Goal: Information Seeking & Learning: Learn about a topic

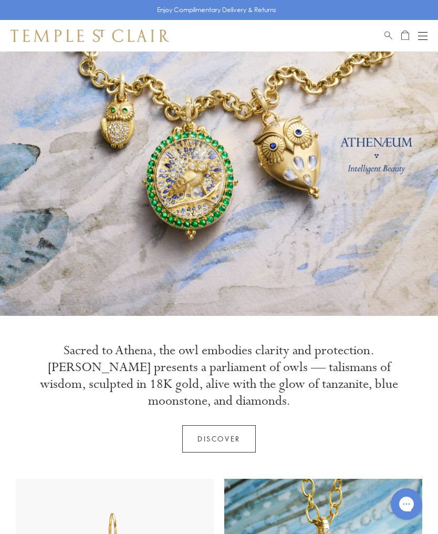
scroll to position [50, 0]
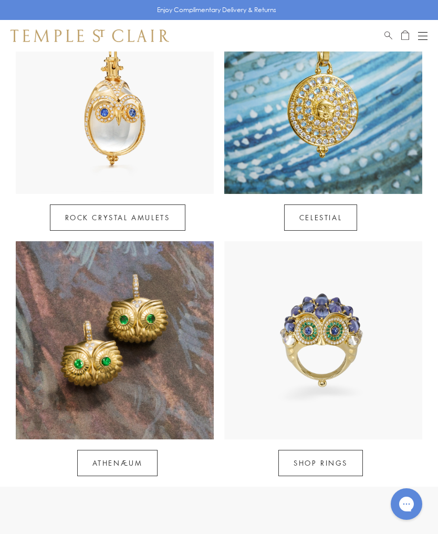
scroll to position [520, 0]
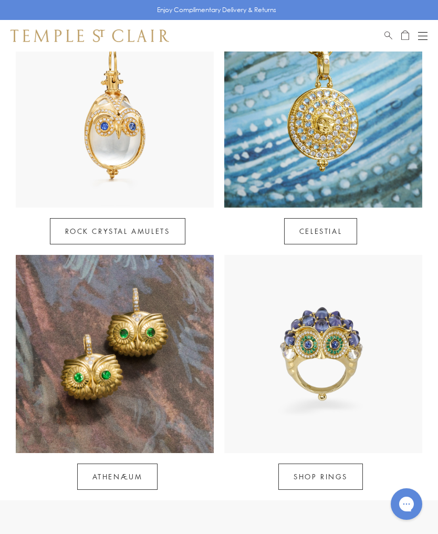
click at [112, 218] on link "Rock Crystal Amulets" at bounding box center [118, 231] width 136 height 26
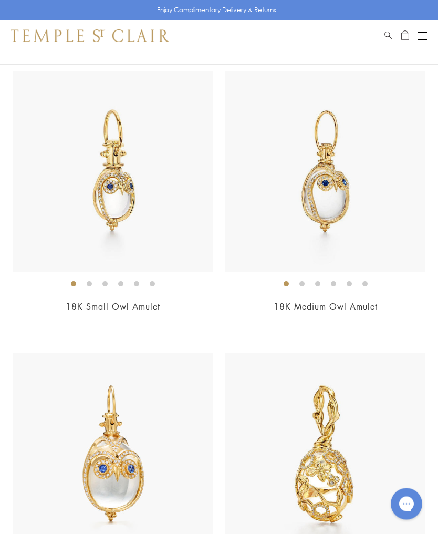
scroll to position [6302, 0]
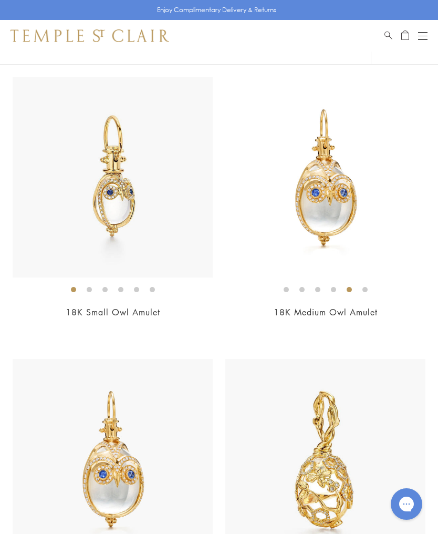
click at [346, 245] on img at bounding box center [325, 177] width 200 height 200
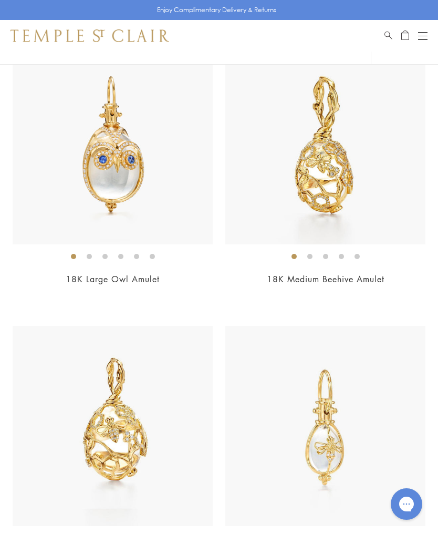
scroll to position [6616, 0]
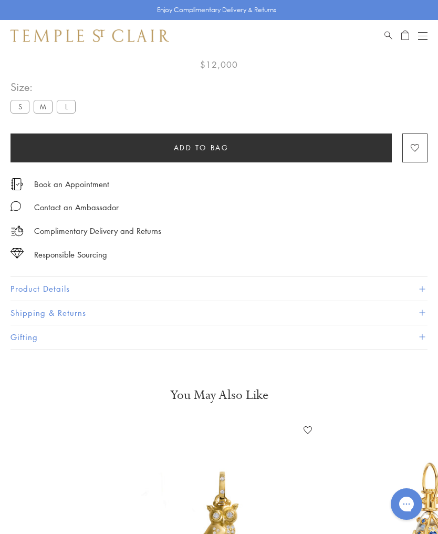
scroll to position [490, 0]
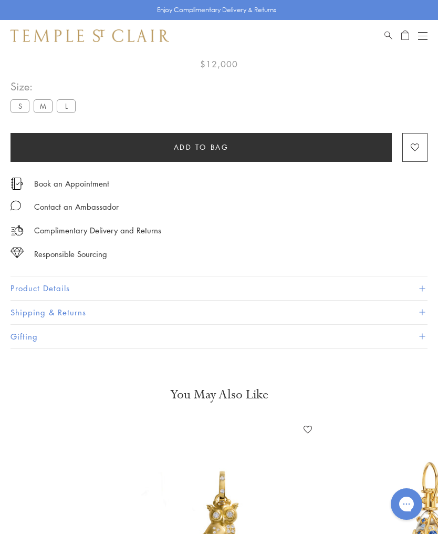
click at [58, 283] on button "Product Details" at bounding box center [219, 288] width 417 height 24
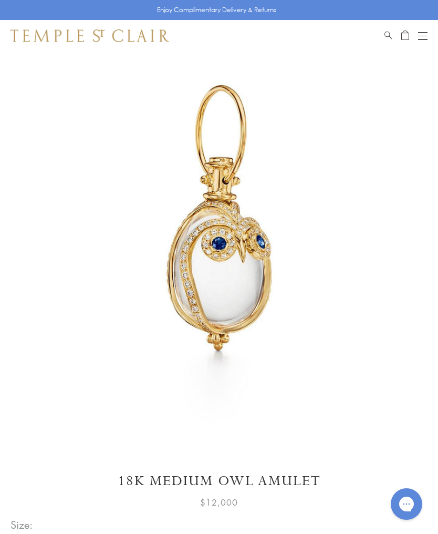
scroll to position [39, 0]
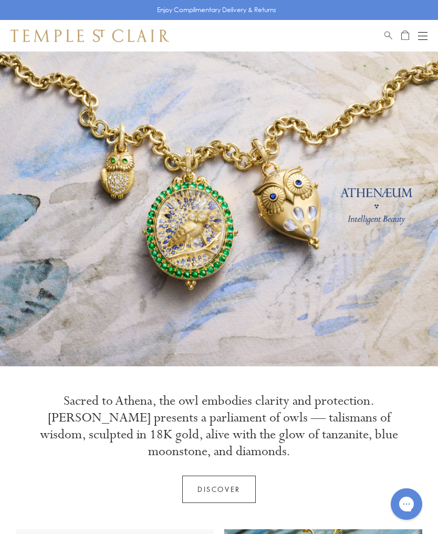
click at [427, 30] on button "Open navigation" at bounding box center [422, 35] width 9 height 13
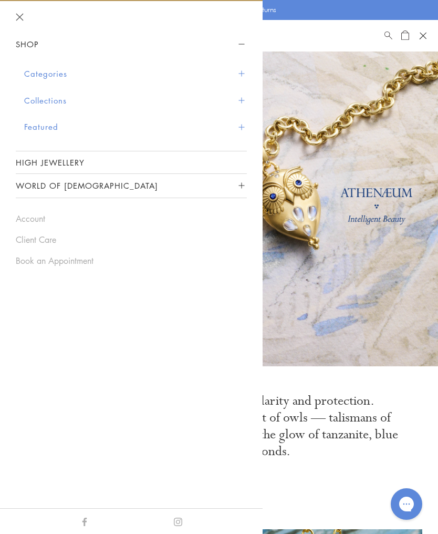
click at [32, 70] on button "Categories" at bounding box center [135, 73] width 223 height 27
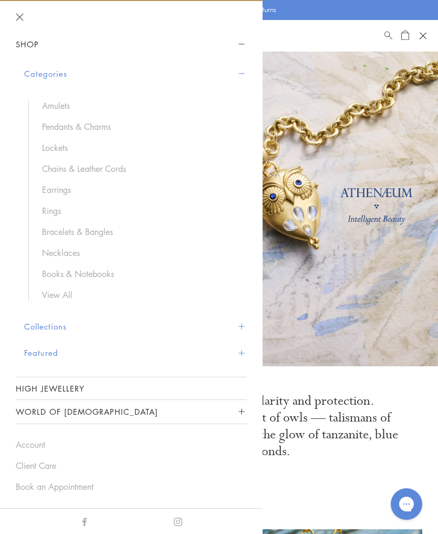
click at [55, 123] on link "Pendants & Charms" at bounding box center [139, 127] width 194 height 12
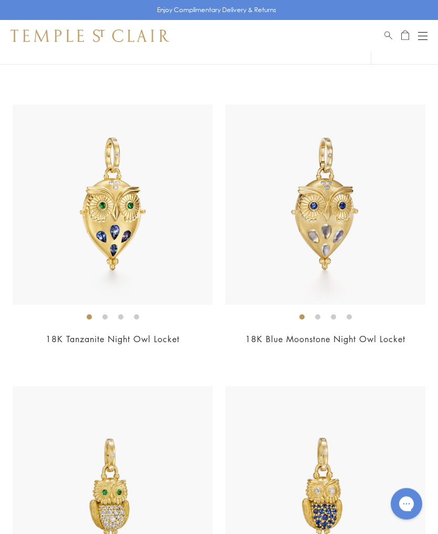
scroll to position [362, 0]
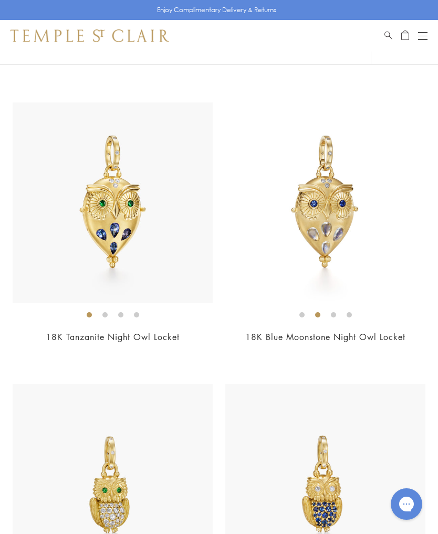
click at [284, 244] on img at bounding box center [325, 202] width 200 height 200
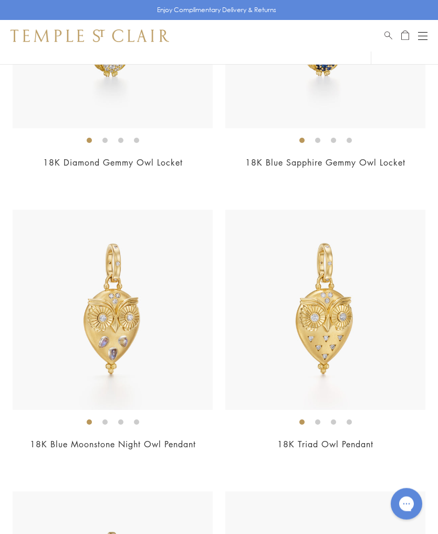
scroll to position [817, 0]
click at [360, 301] on img at bounding box center [325, 310] width 200 height 200
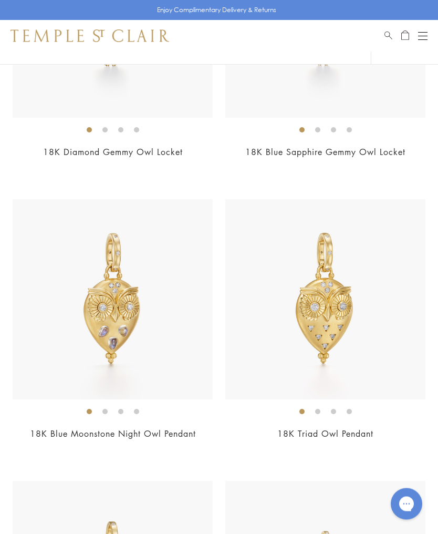
scroll to position [703, 0]
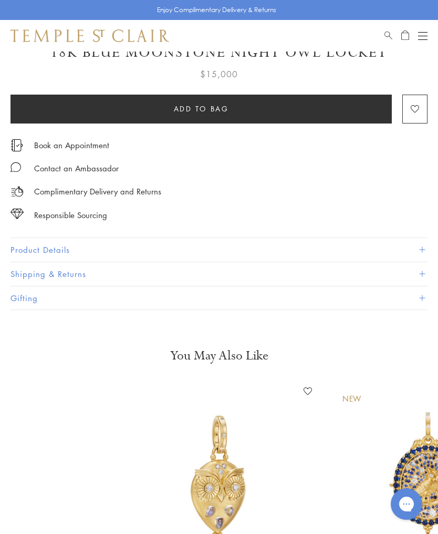
scroll to position [479, 0]
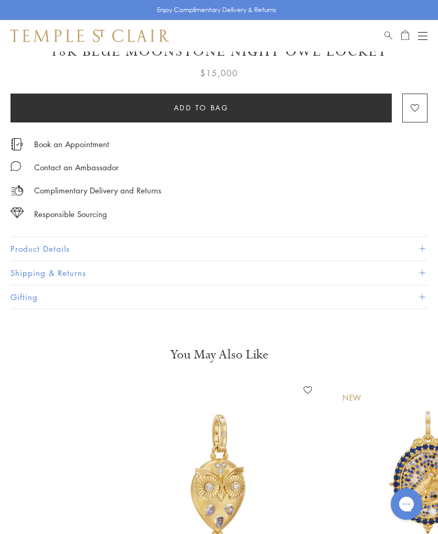
click at [61, 244] on button "Product Details" at bounding box center [219, 249] width 417 height 24
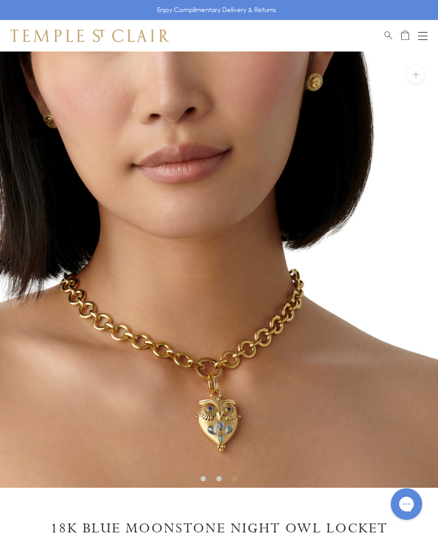
scroll to position [0, 0]
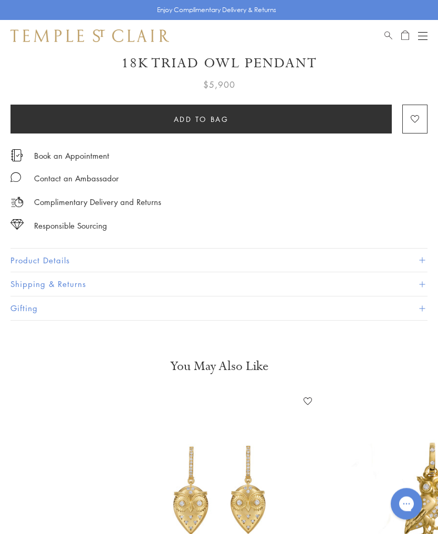
click at [424, 258] on span at bounding box center [422, 261] width 6 height 6
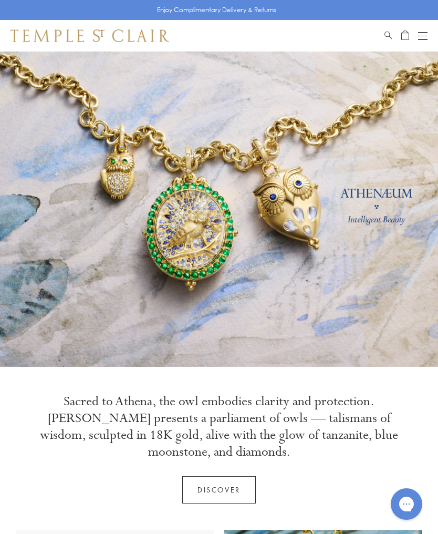
click at [426, 27] on div "Shop Shop Categories Amulets Pendants & Charms Lockets Chains & Leather Cords E…" at bounding box center [219, 36] width 438 height 32
click at [423, 32] on div "Open navigation" at bounding box center [422, 32] width 9 height 1
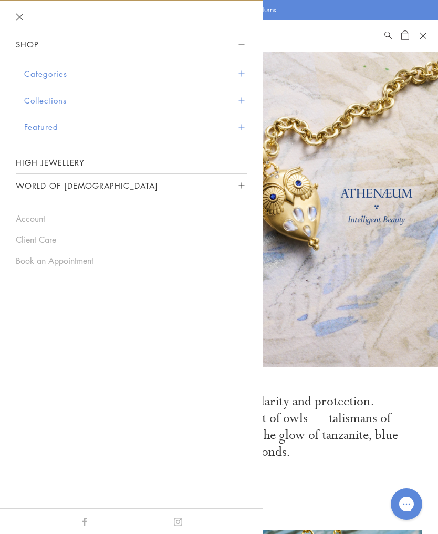
click at [60, 74] on button "Categories" at bounding box center [135, 73] width 223 height 27
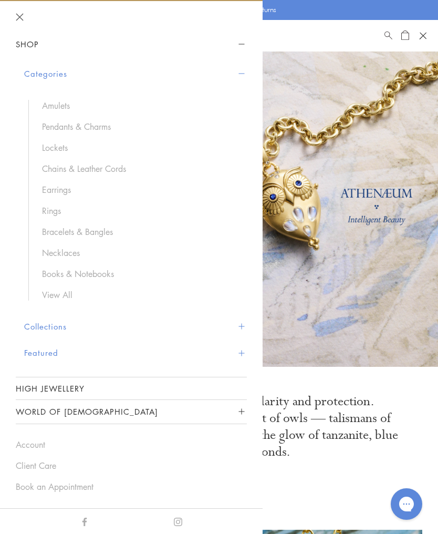
click at [60, 107] on link "Amulets" at bounding box center [139, 106] width 194 height 12
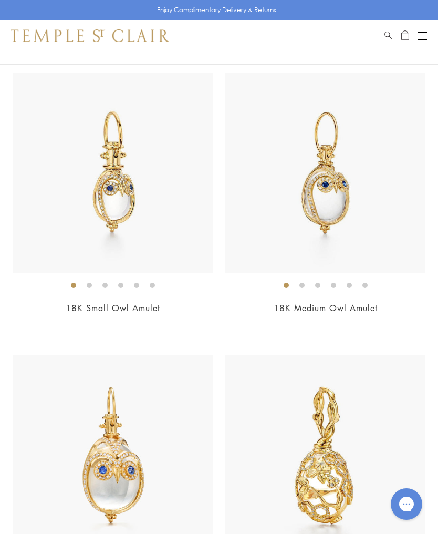
scroll to position [6307, 0]
click at [374, 217] on img at bounding box center [325, 173] width 200 height 200
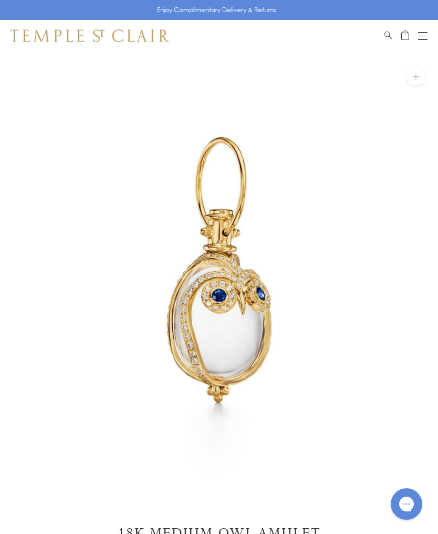
click at [422, 36] on div "Open navigation" at bounding box center [422, 36] width 9 height 1
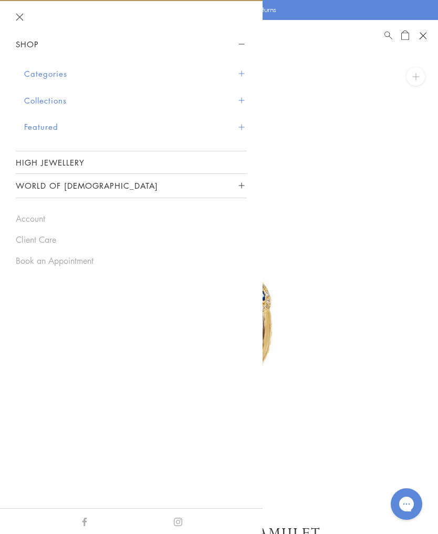
click at [24, 14] on header at bounding box center [131, 17] width 263 height 32
click at [22, 18] on button "Close navigation" at bounding box center [20, 17] width 8 height 8
